Goal: Complete application form

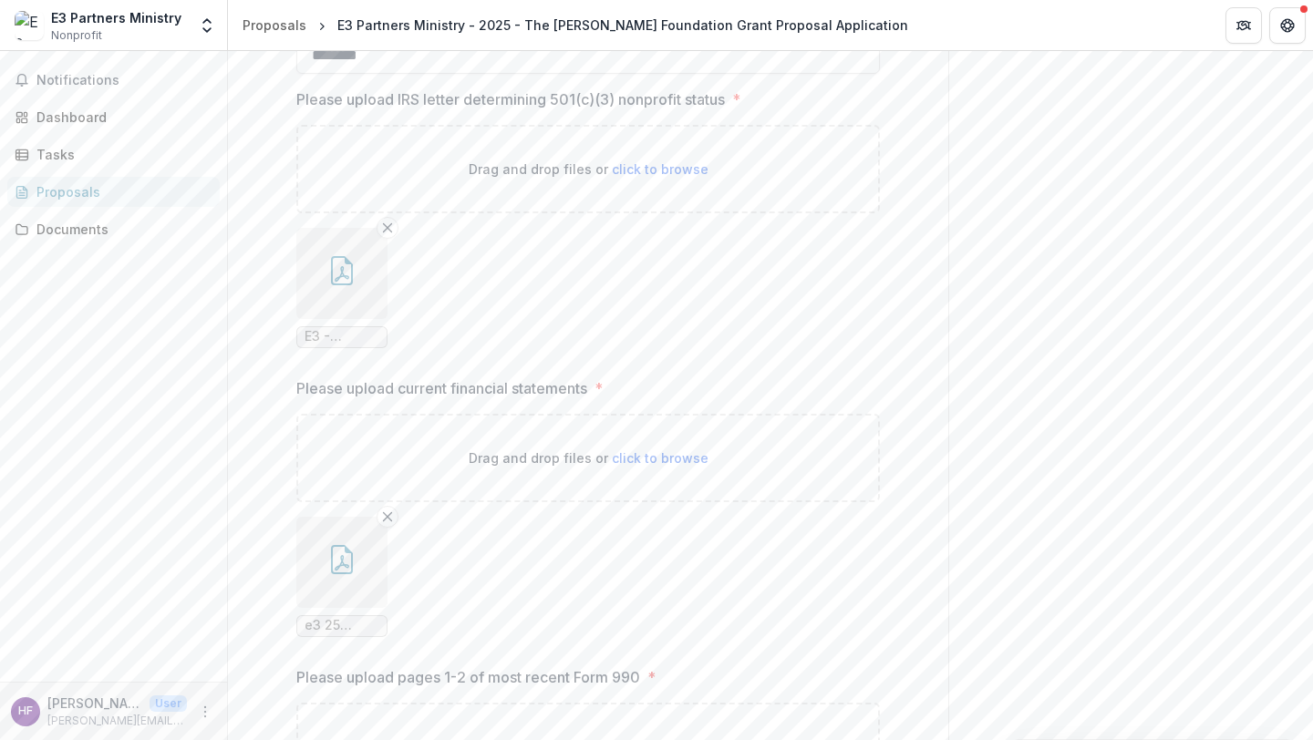
scroll to position [2711, 0]
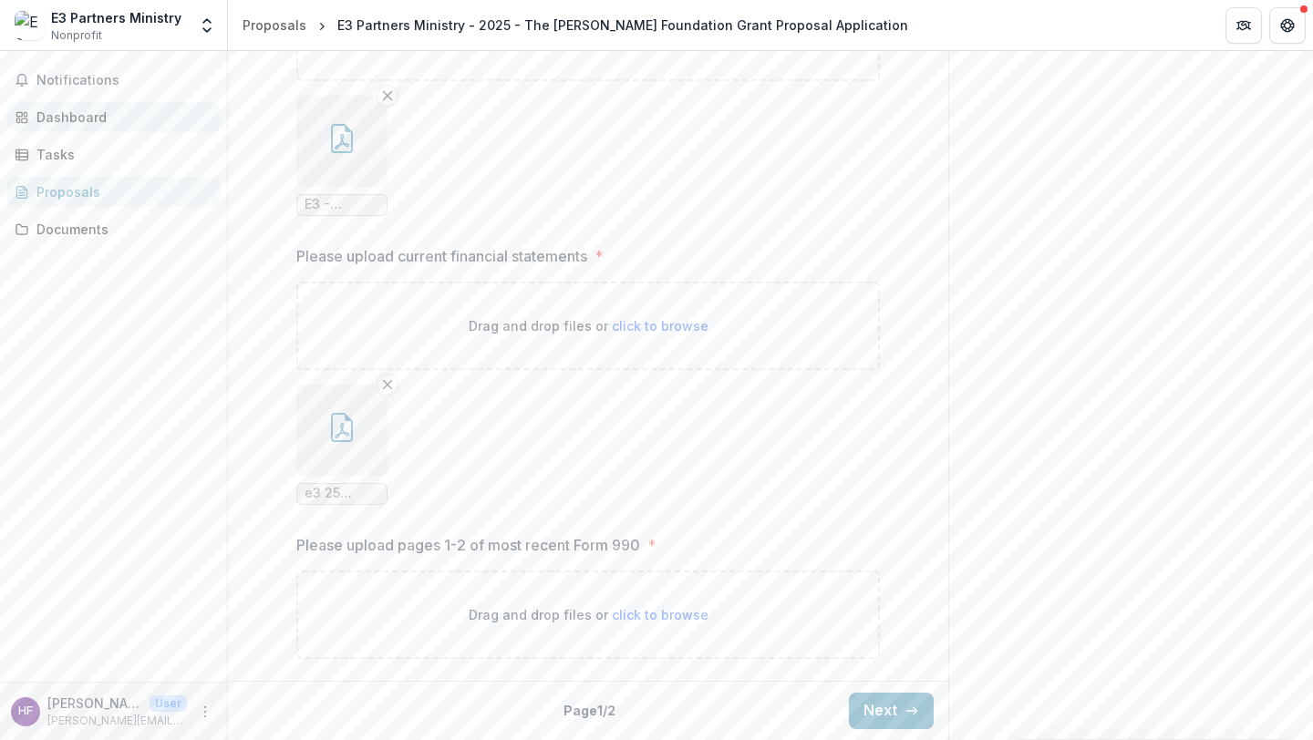
click at [82, 118] on div "Dashboard" at bounding box center [120, 117] width 169 height 19
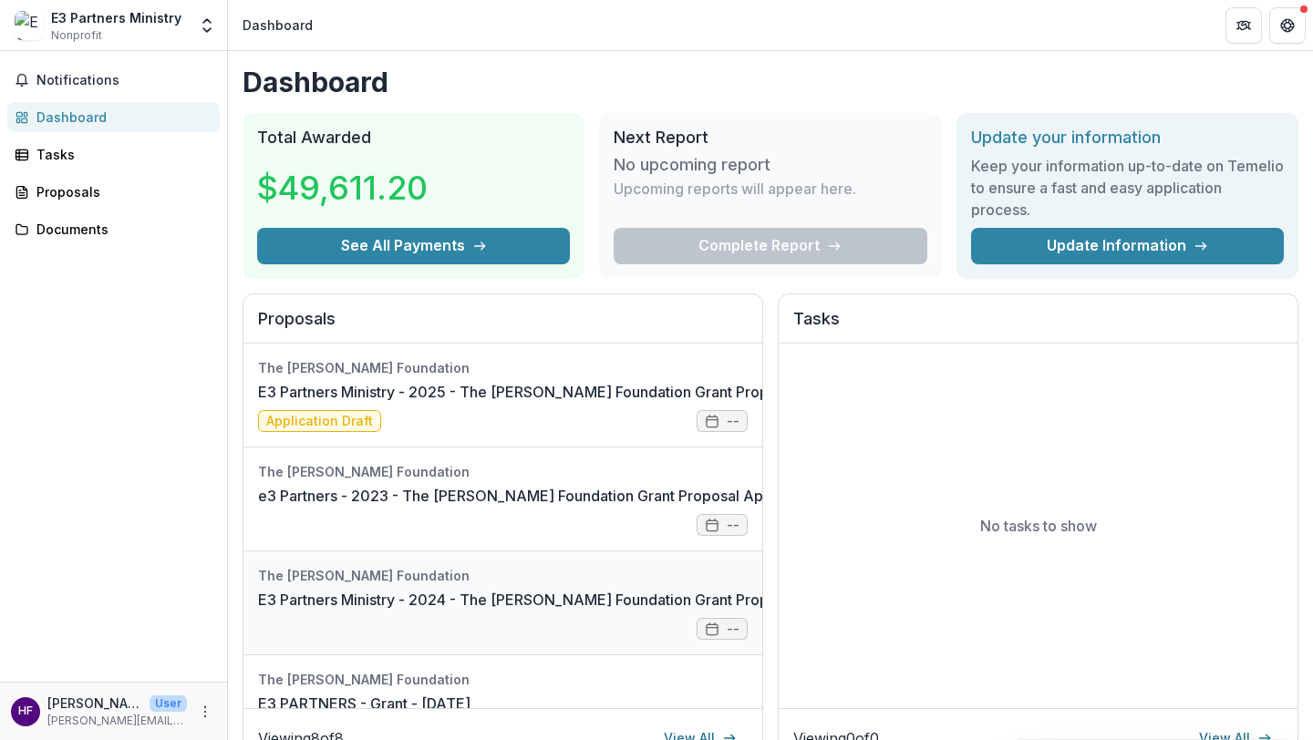
click at [493, 589] on link "E3 Partners Ministry - 2024 - The [PERSON_NAME] Foundation Grant Proposal Appli…" at bounding box center [568, 600] width 621 height 22
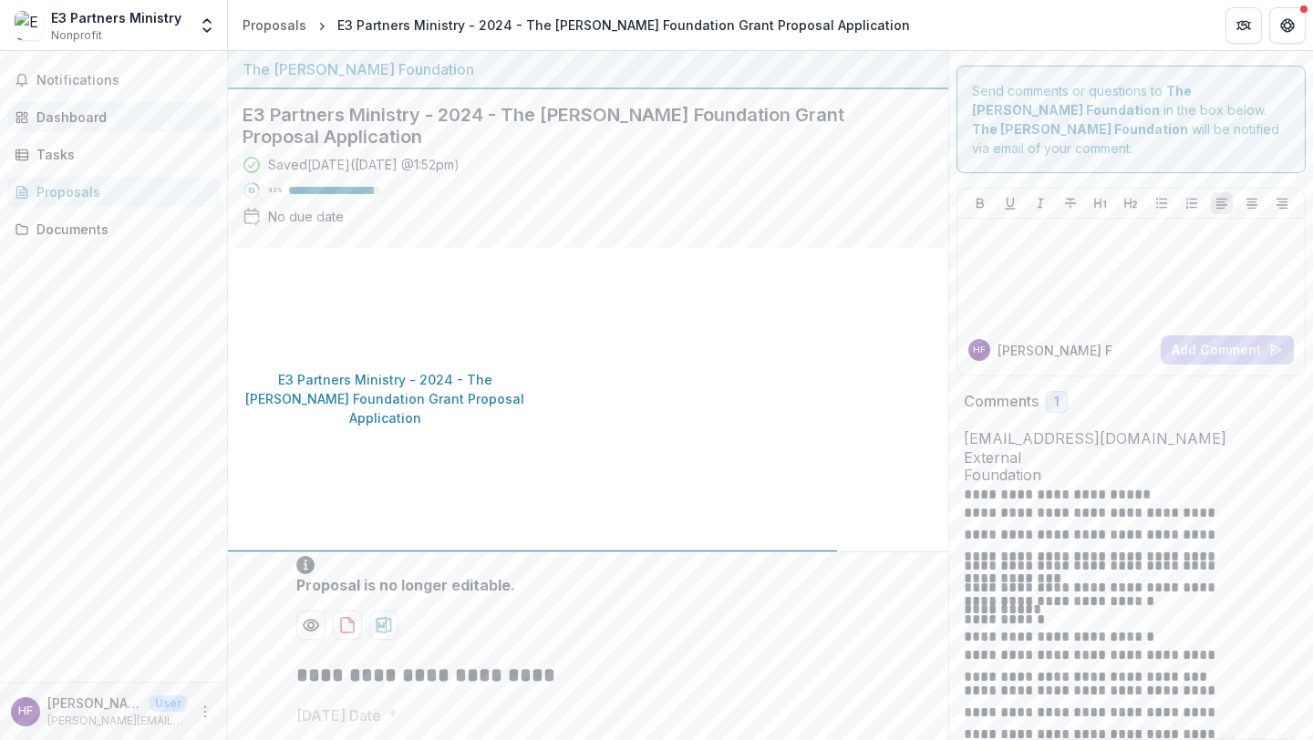
click at [88, 118] on div "Dashboard" at bounding box center [120, 117] width 169 height 19
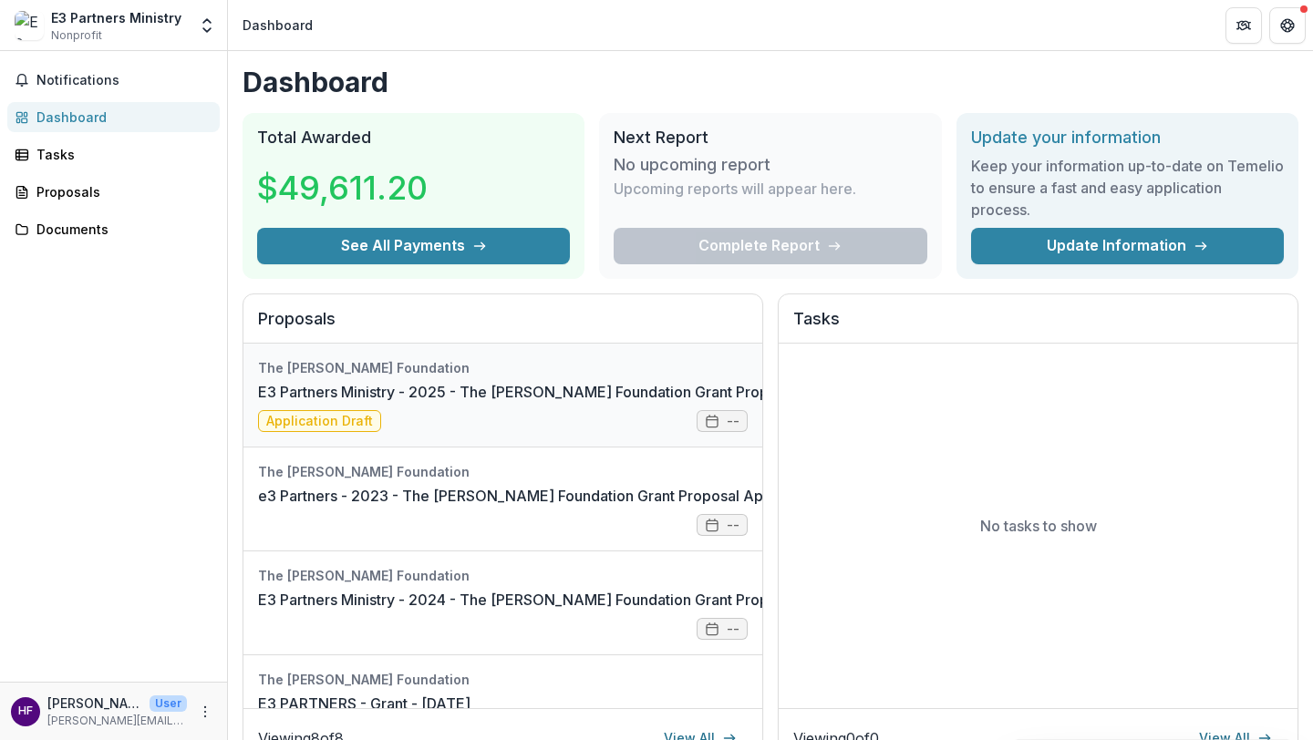
click at [508, 403] on link "E3 Partners Ministry - 2025 - The [PERSON_NAME] Foundation Grant Proposal Appli…" at bounding box center [568, 392] width 621 height 22
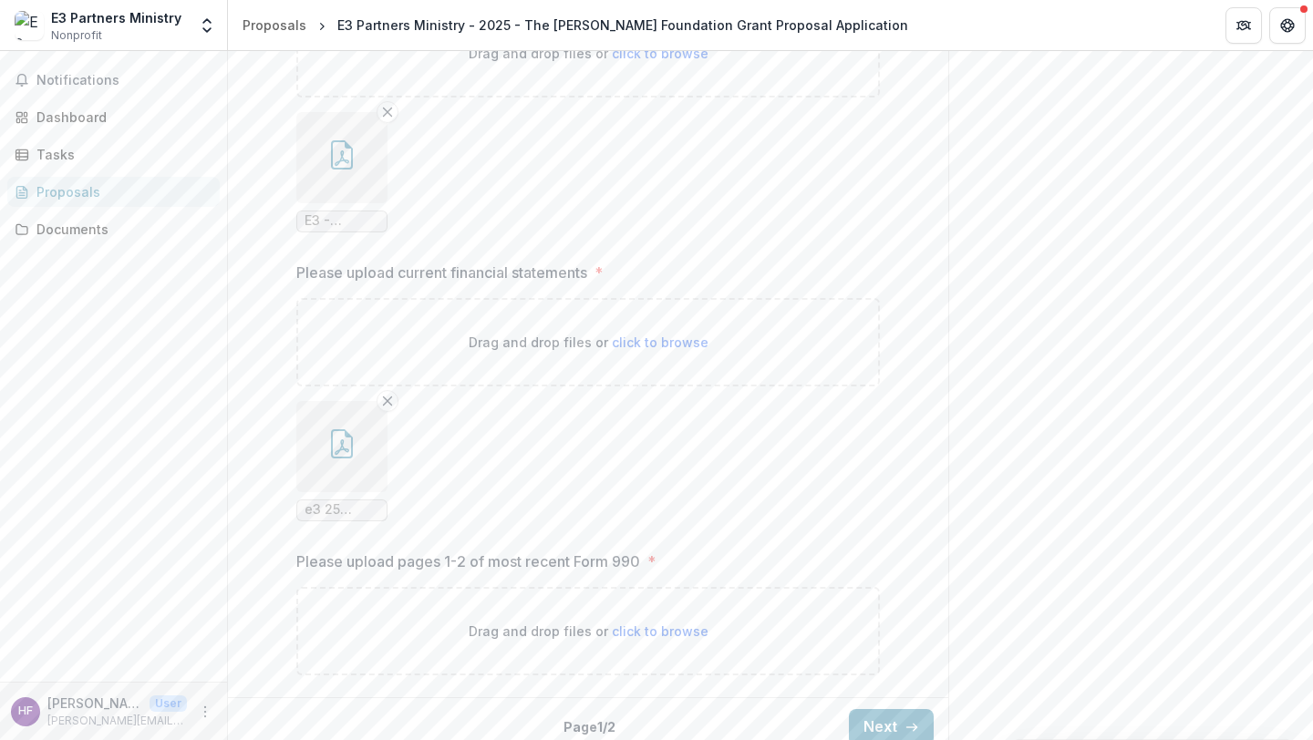
scroll to position [2711, 0]
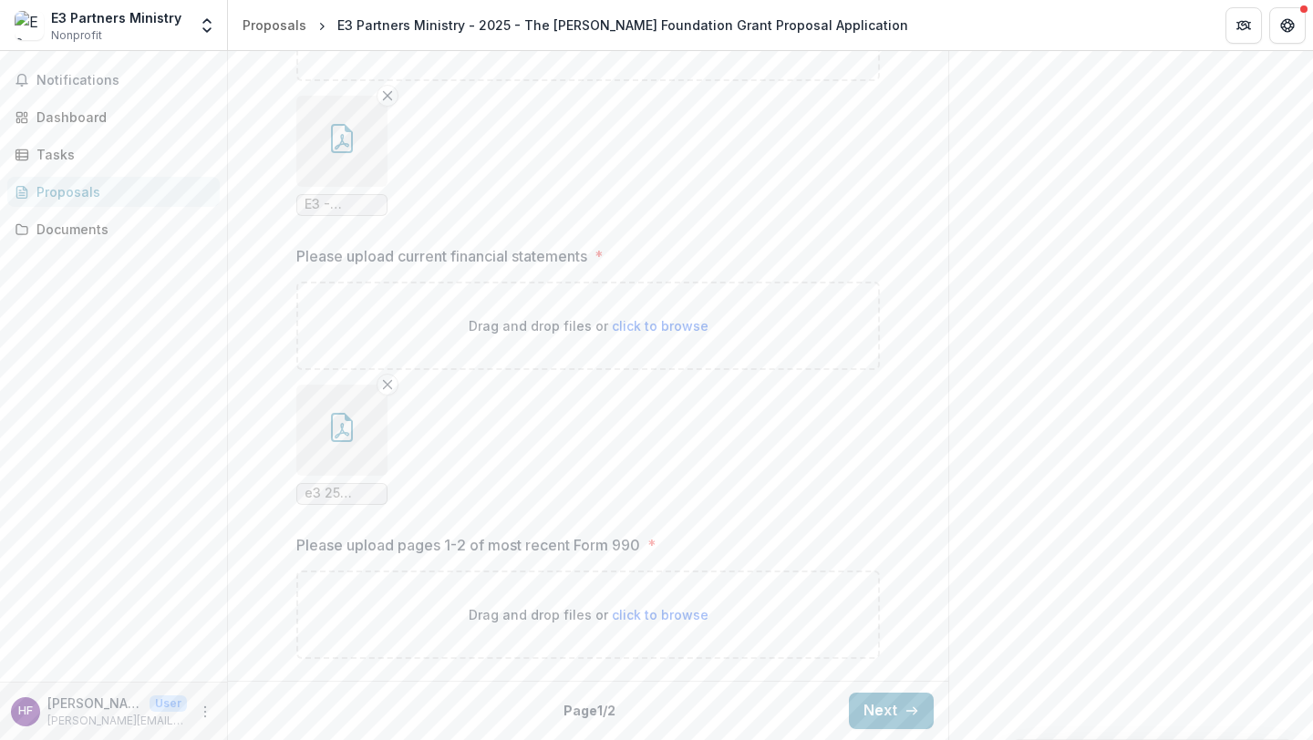
click at [664, 616] on span "click to browse" at bounding box center [660, 615] width 97 height 16
type input "**********"
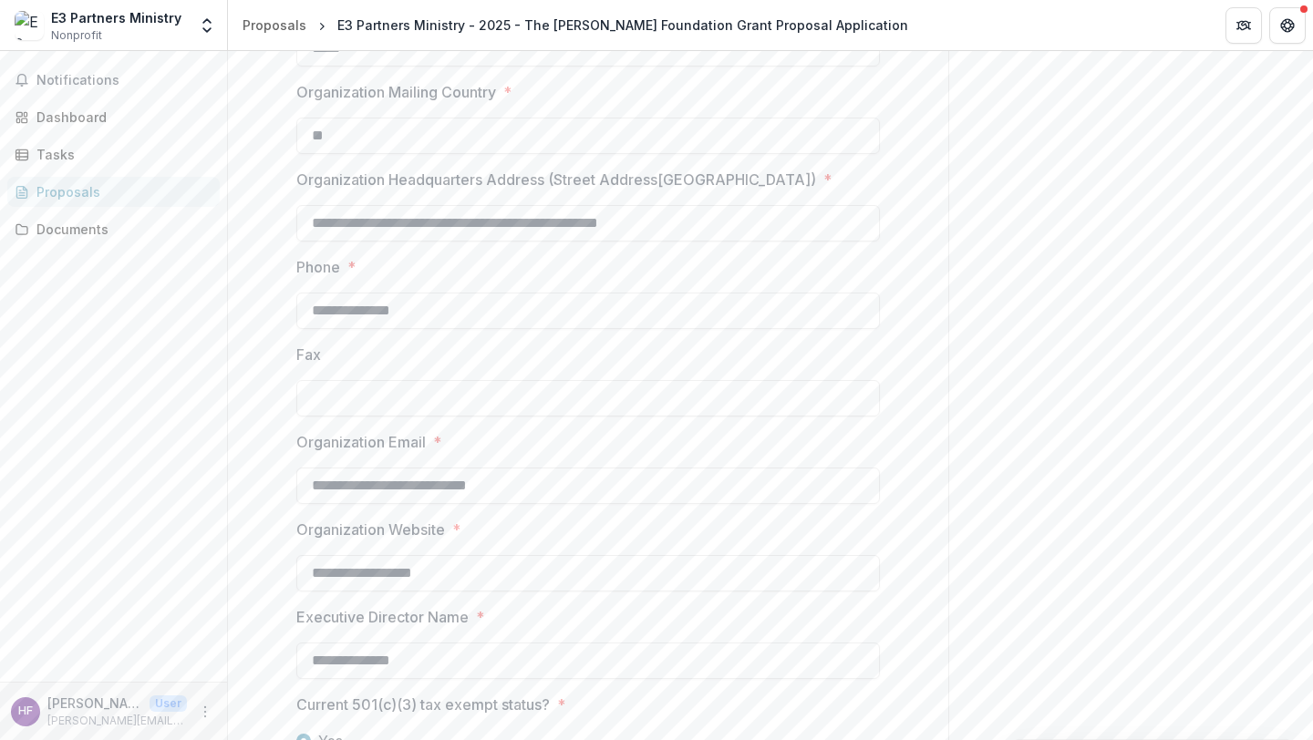
scroll to position [0, 0]
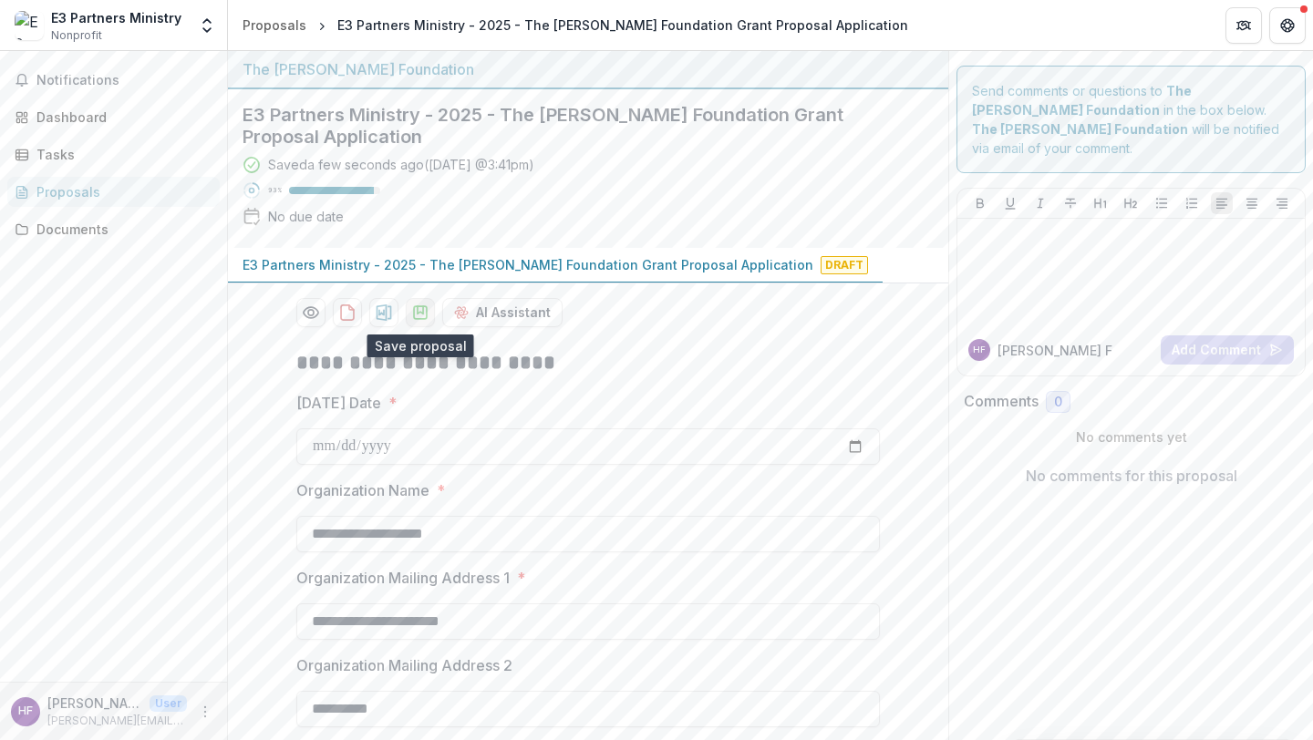
click at [415, 316] on icon "download-proposal" at bounding box center [420, 313] width 18 height 18
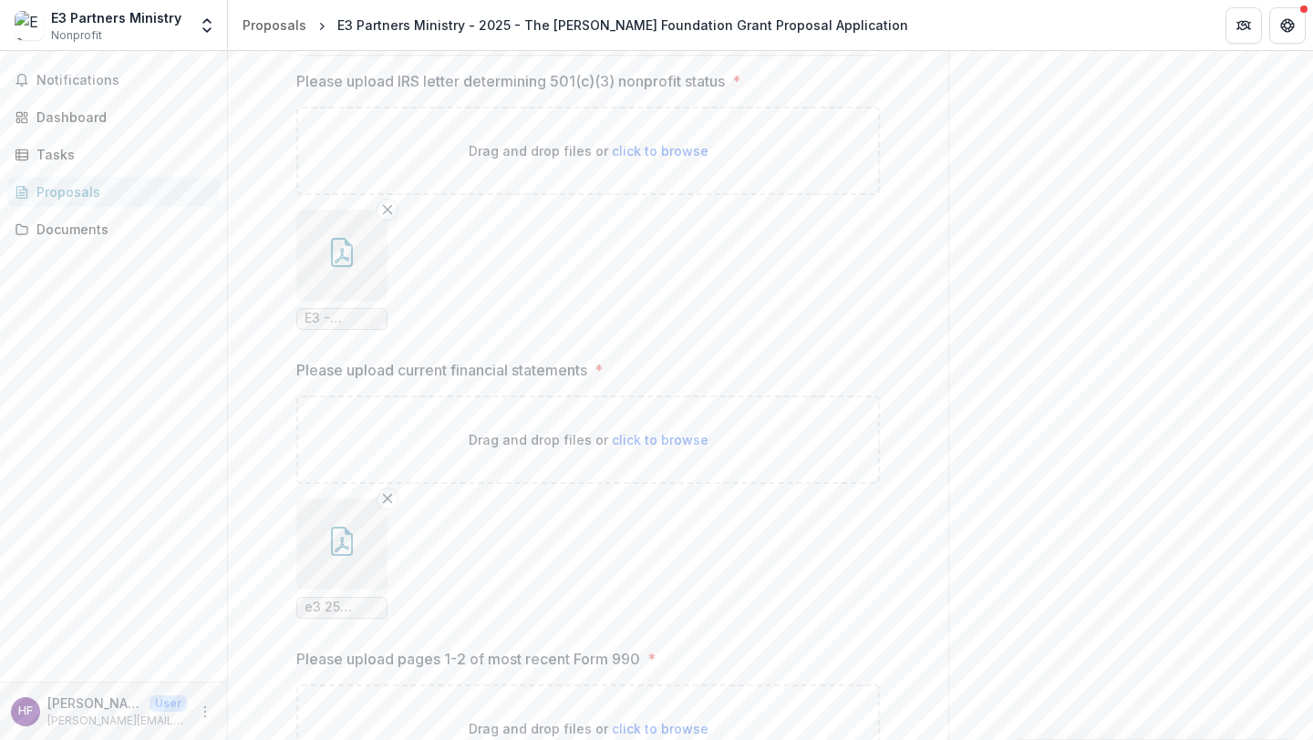
scroll to position [2861, 0]
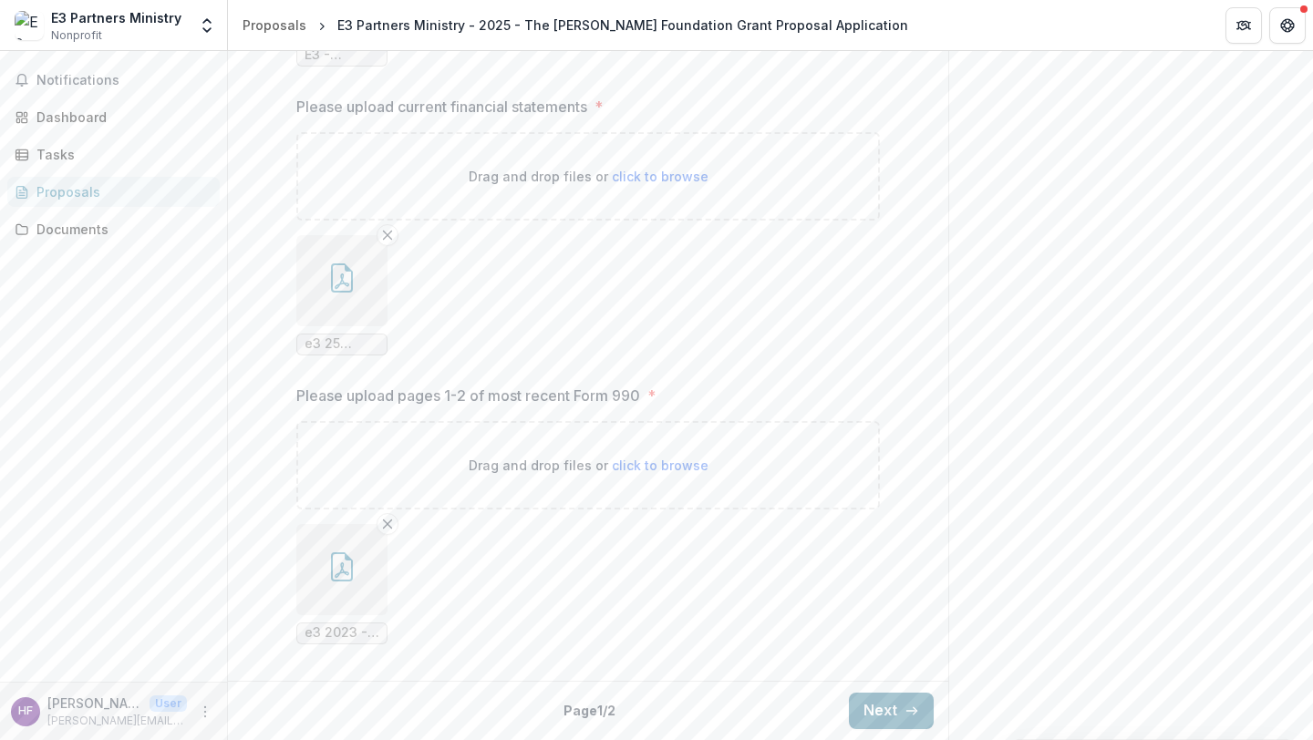
click at [905, 709] on icon "button" at bounding box center [912, 711] width 15 height 15
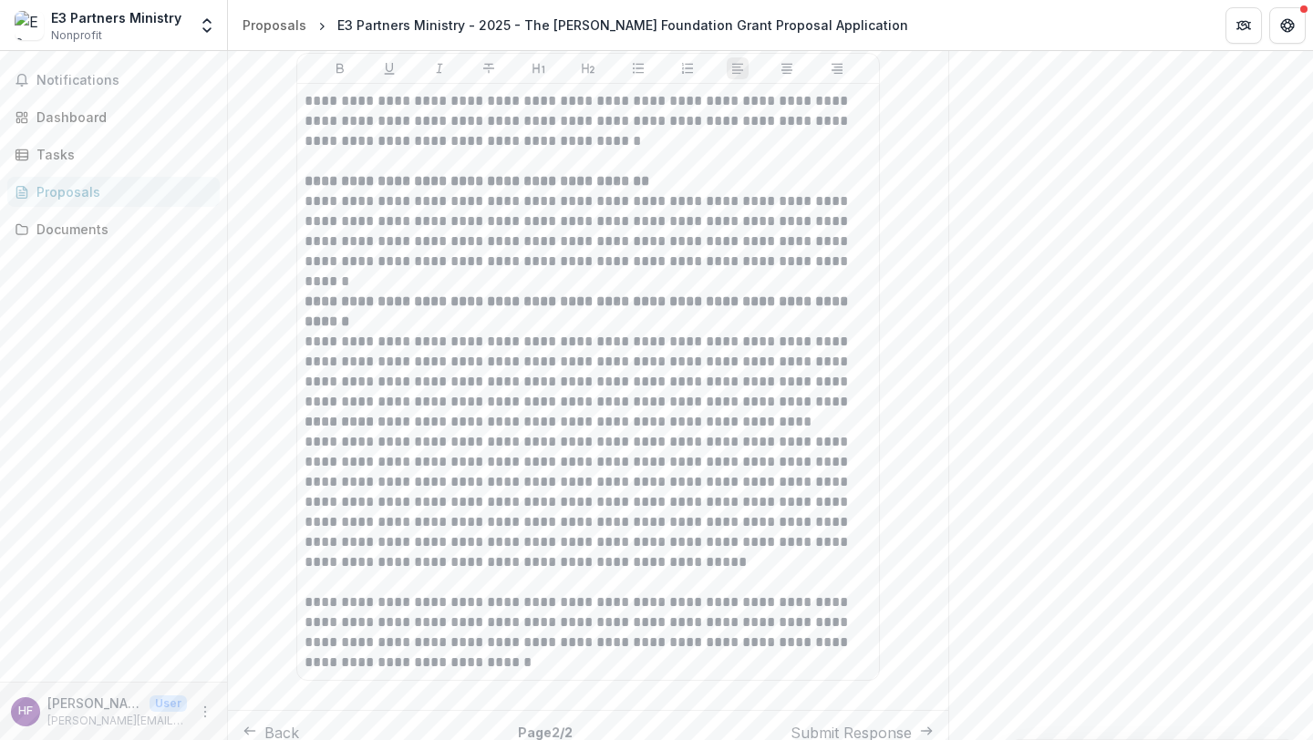
scroll to position [3157, 0]
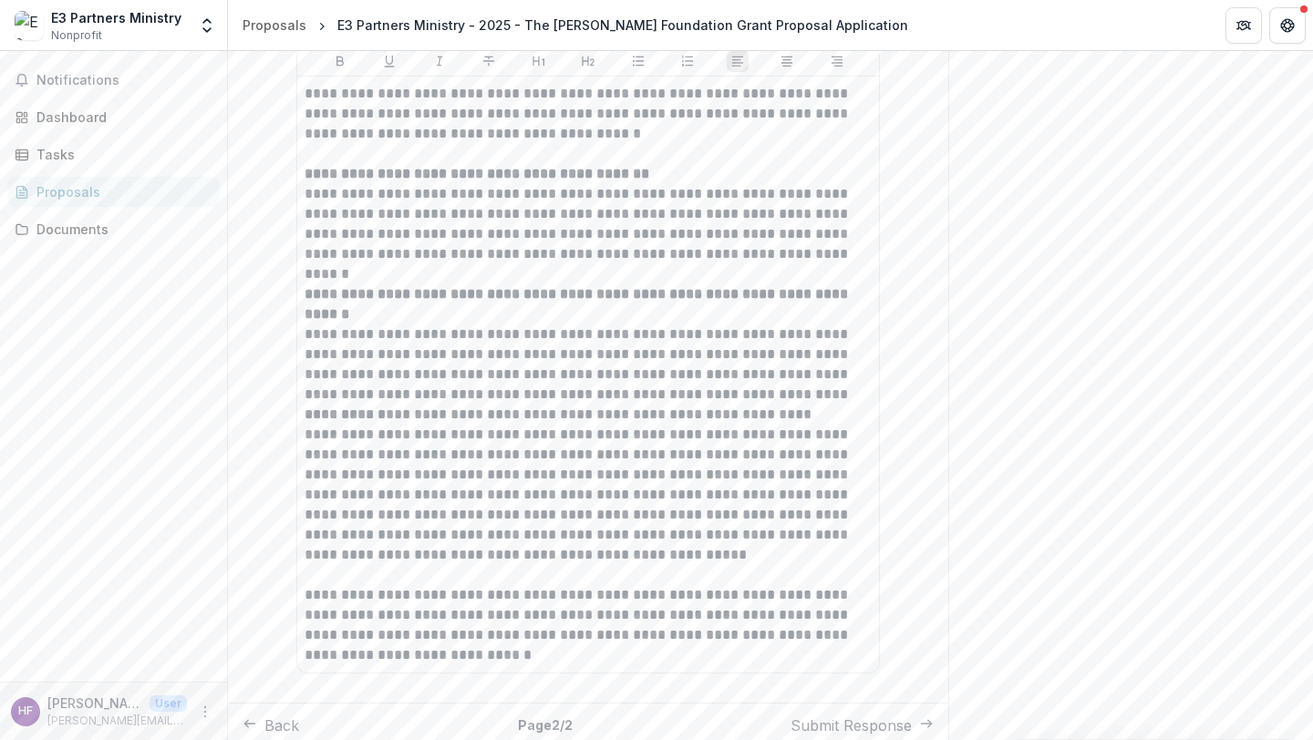
click at [294, 715] on button "Back" at bounding box center [271, 726] width 57 height 22
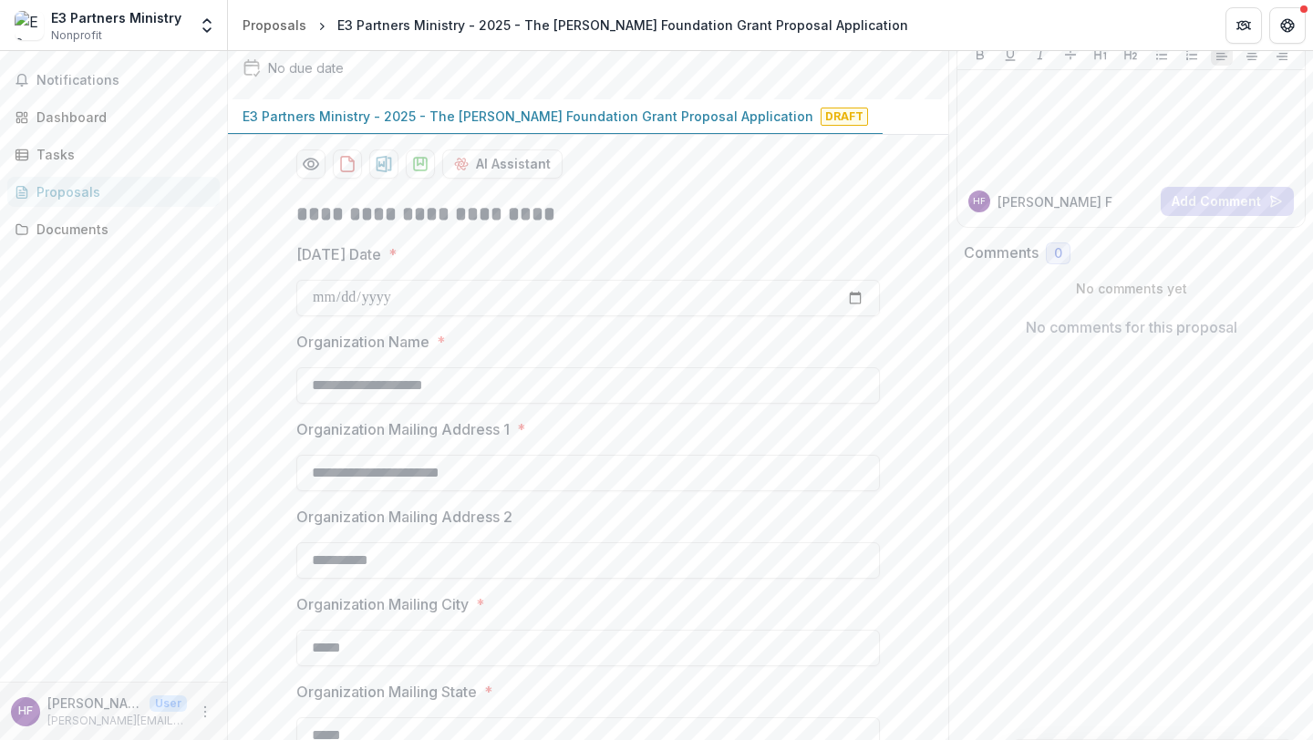
scroll to position [150, 0]
click at [348, 296] on input "**********" at bounding box center [588, 297] width 584 height 36
type input "**********"
click at [417, 167] on icon "download-proposal" at bounding box center [420, 163] width 18 height 18
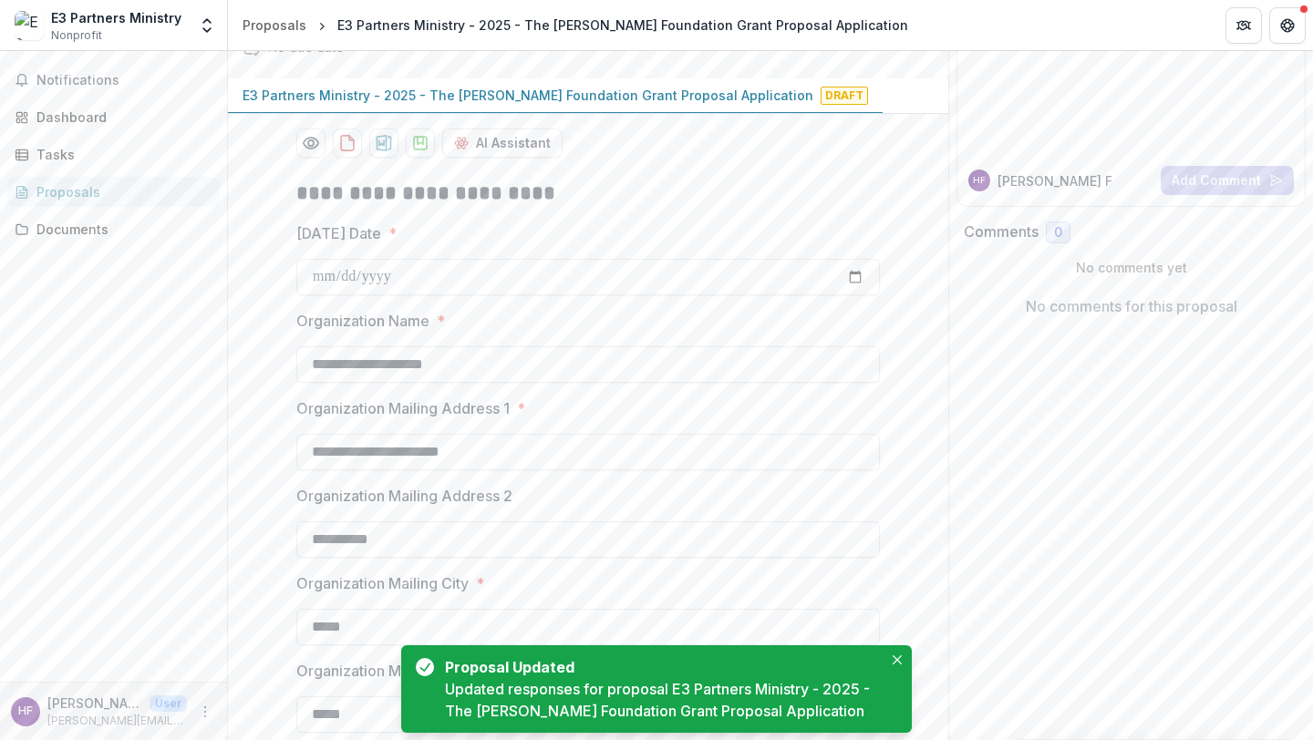
scroll to position [173, 0]
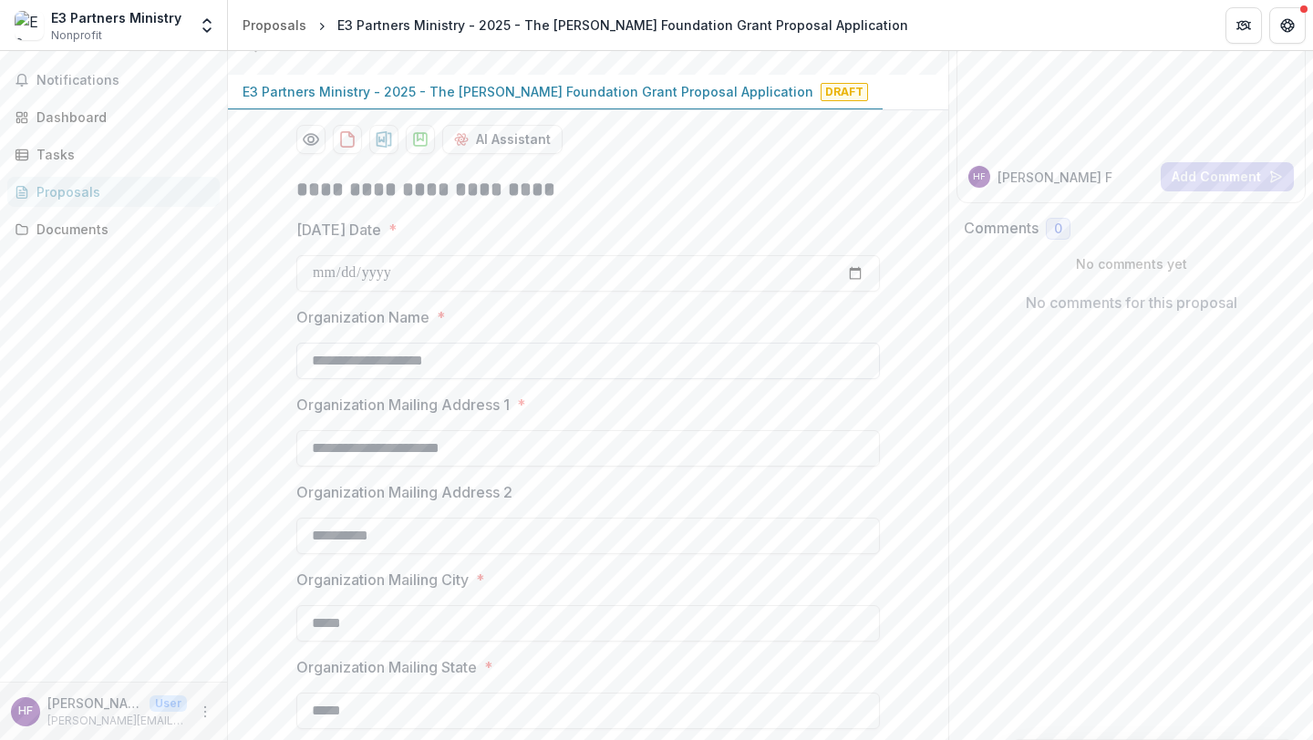
click at [318, 362] on input "**********" at bounding box center [588, 361] width 584 height 36
type input "**********"
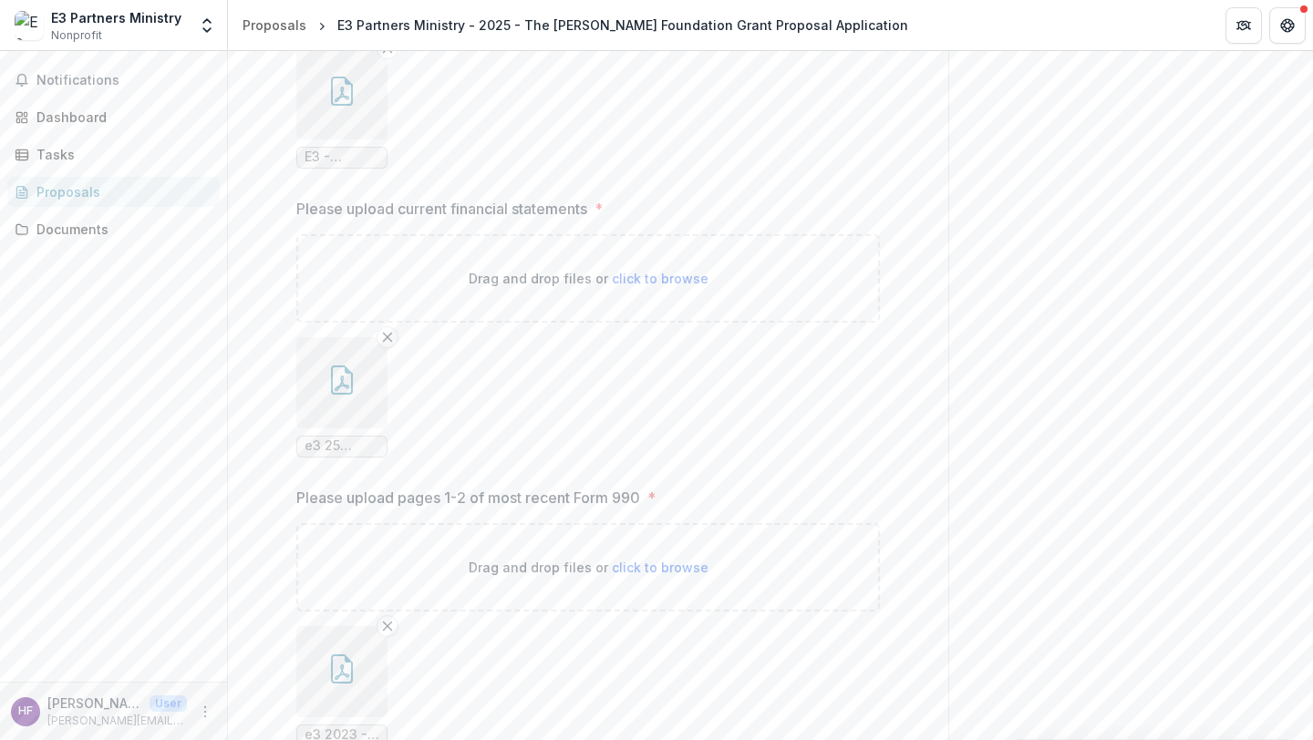
scroll to position [2861, 0]
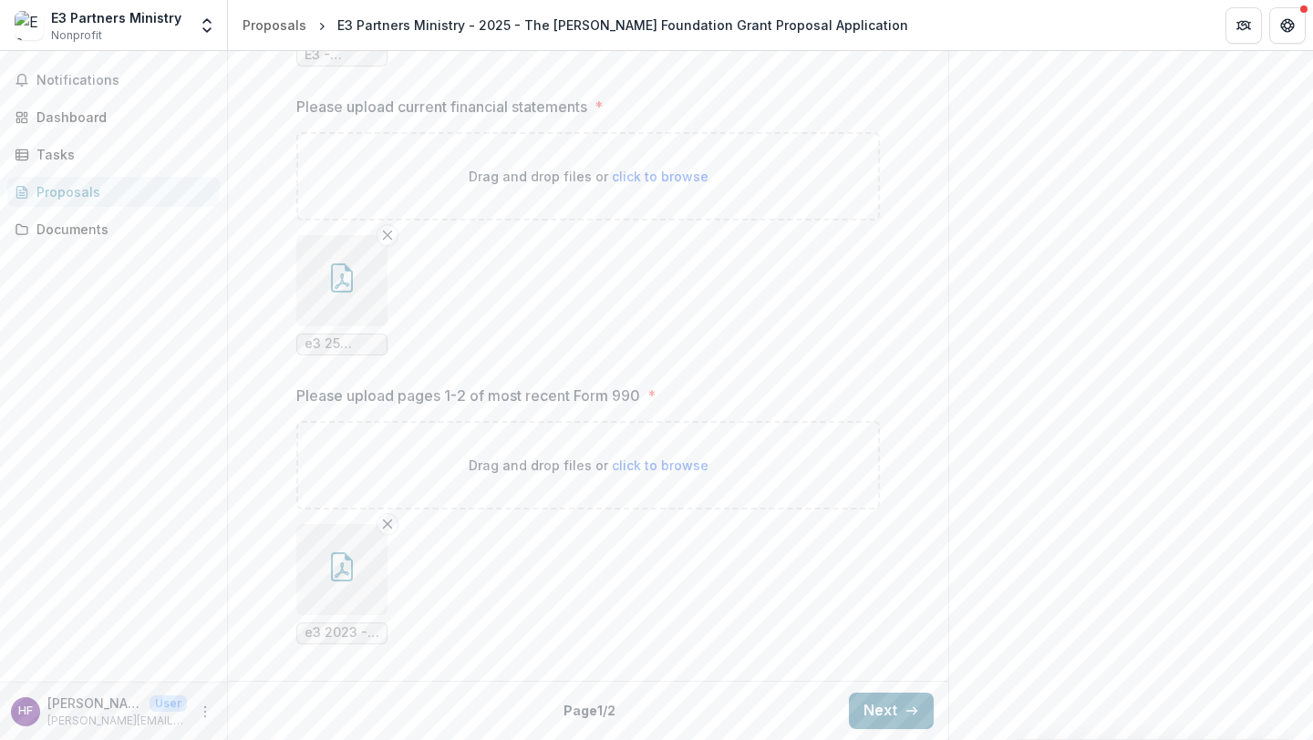
click at [894, 714] on button "Next" at bounding box center [891, 711] width 85 height 36
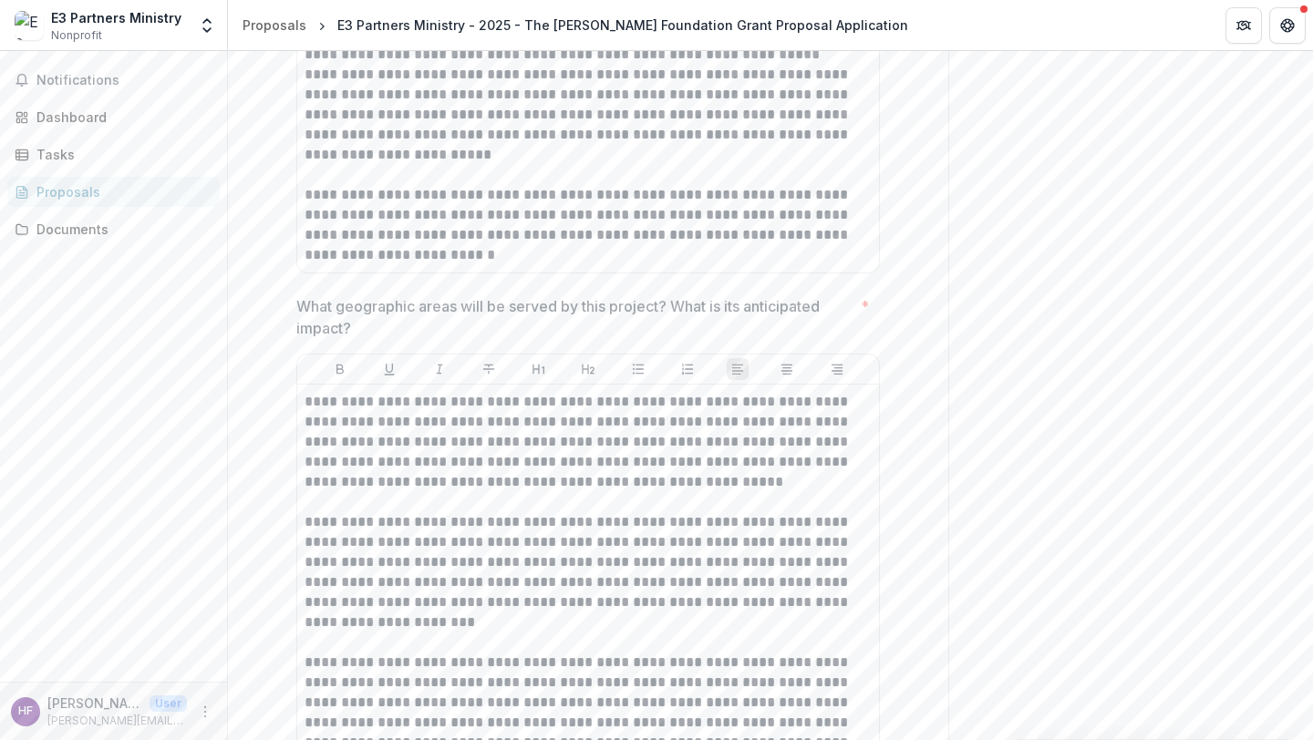
scroll to position [3157, 0]
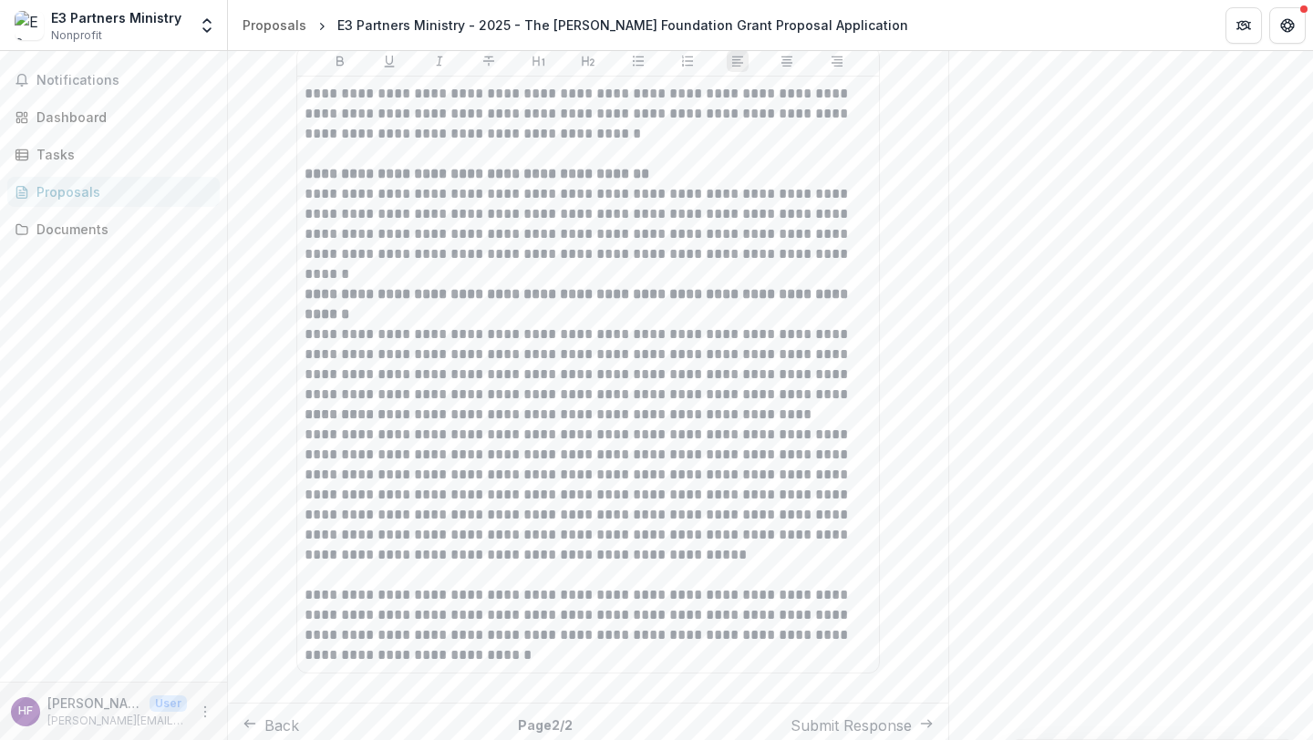
click at [285, 717] on button "Back" at bounding box center [271, 726] width 57 height 22
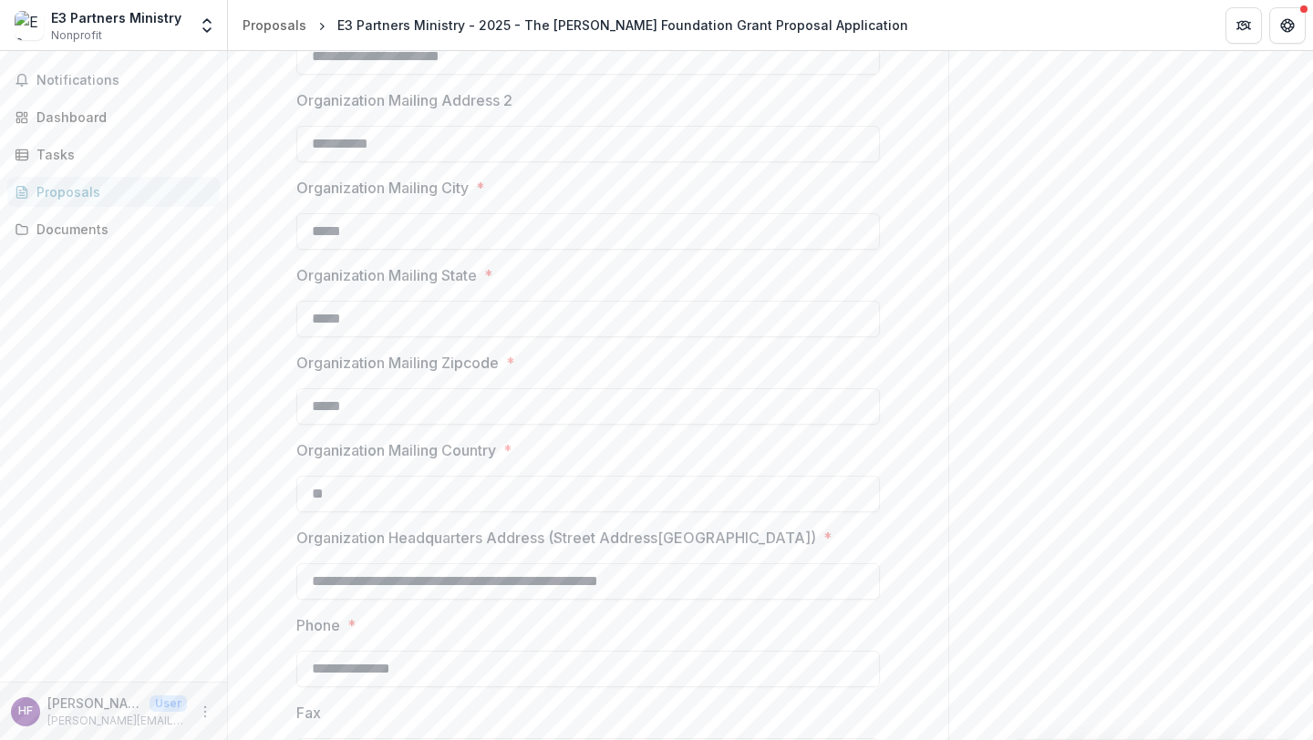
scroll to position [0, 0]
